Goal: Information Seeking & Learning: Find specific fact

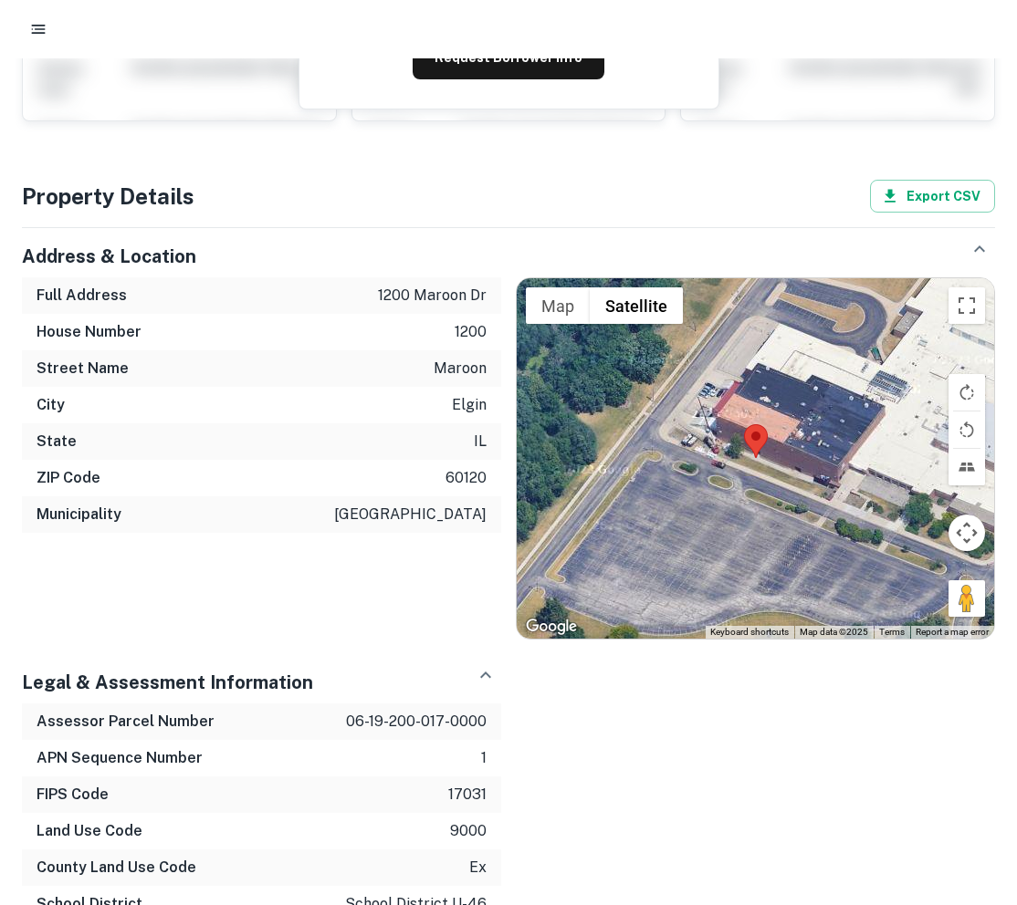
scroll to position [312, 0]
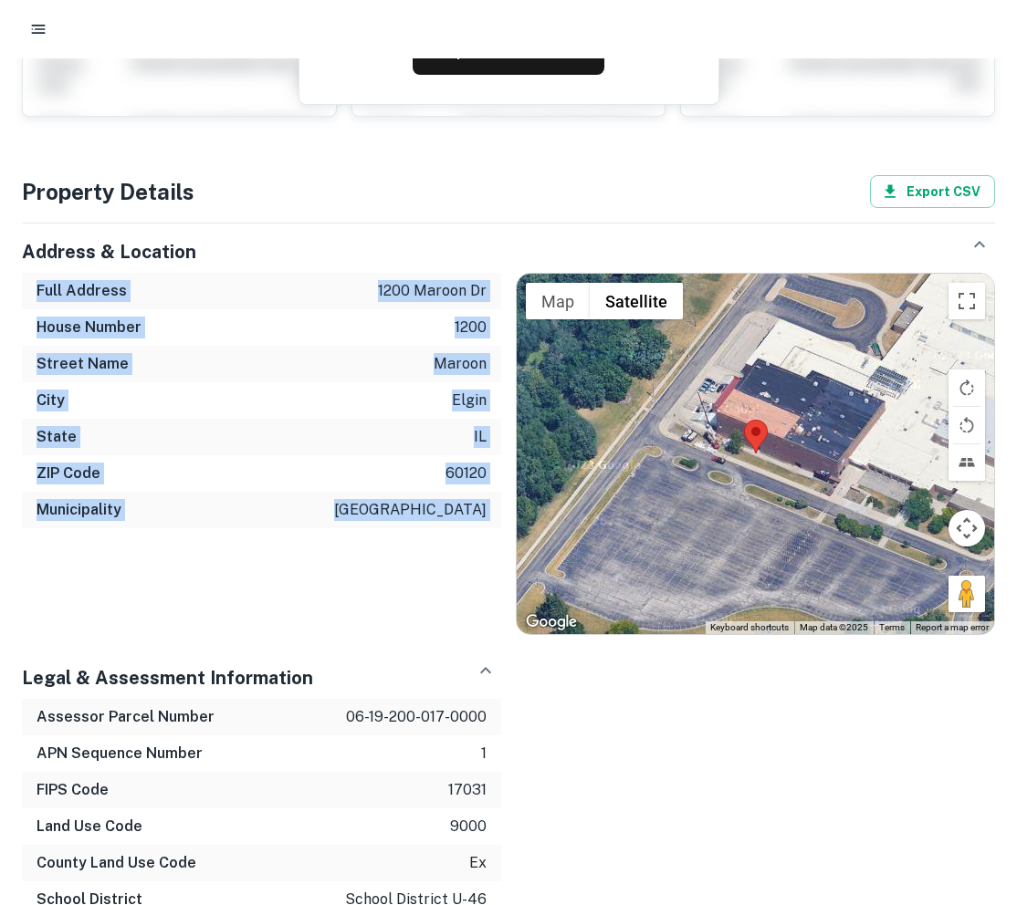
drag, startPoint x: 28, startPoint y: 288, endPoint x: 523, endPoint y: 530, distance: 550.6
click at [523, 530] on div "Full Address 1200 maroon dr House Number 1200 Street Name maroon City elgin Sta…" at bounding box center [500, 446] width 987 height 377
copy div "Full Address 1200 maroon dr House Number 1200 Street Name maroon City elgin Sta…"
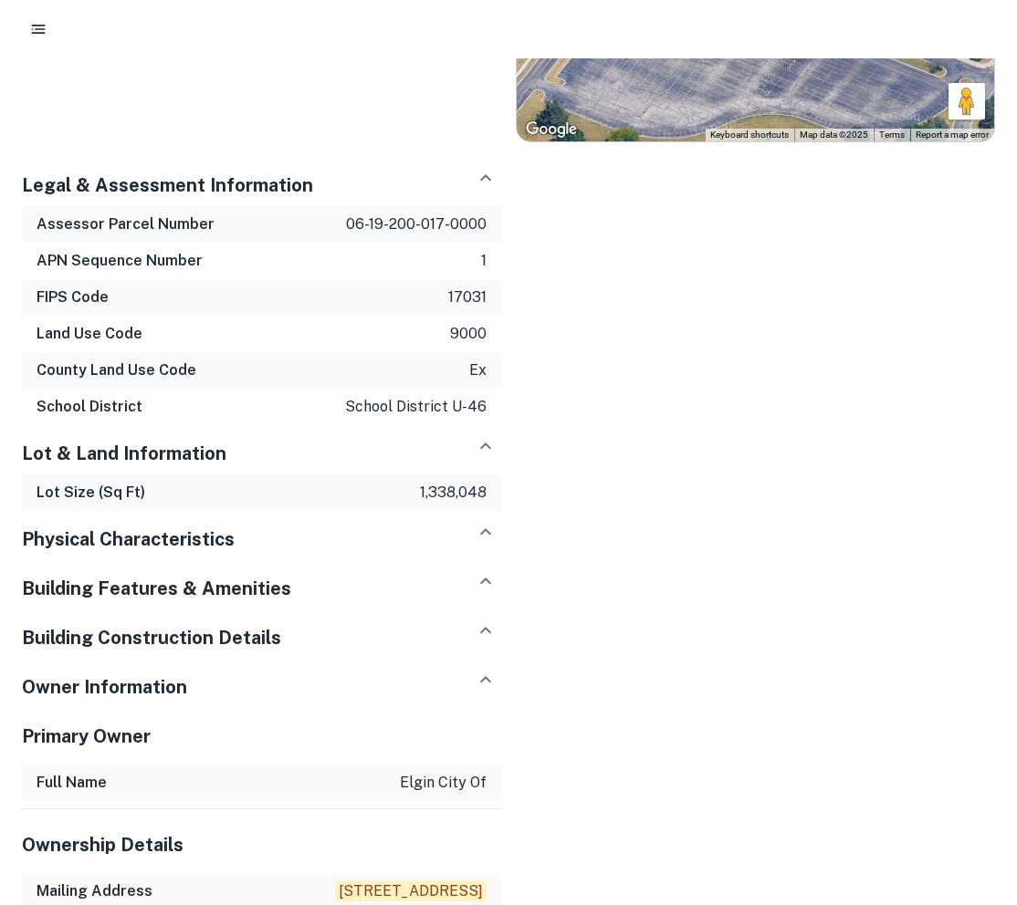
scroll to position [919, 0]
